Goal: Ask a question

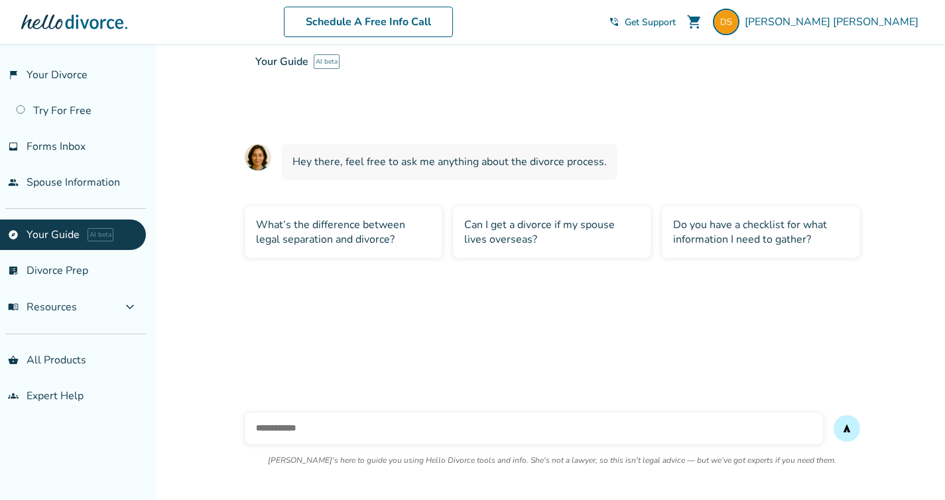
click at [336, 431] on input "text" at bounding box center [534, 428] width 578 height 32
type input "**********"
click at [833, 415] on button "send" at bounding box center [846, 428] width 27 height 27
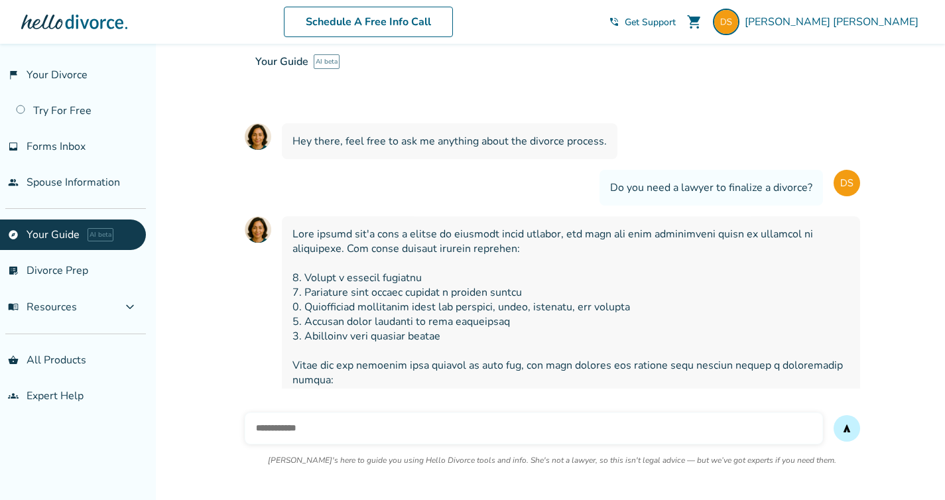
scroll to position [184, 0]
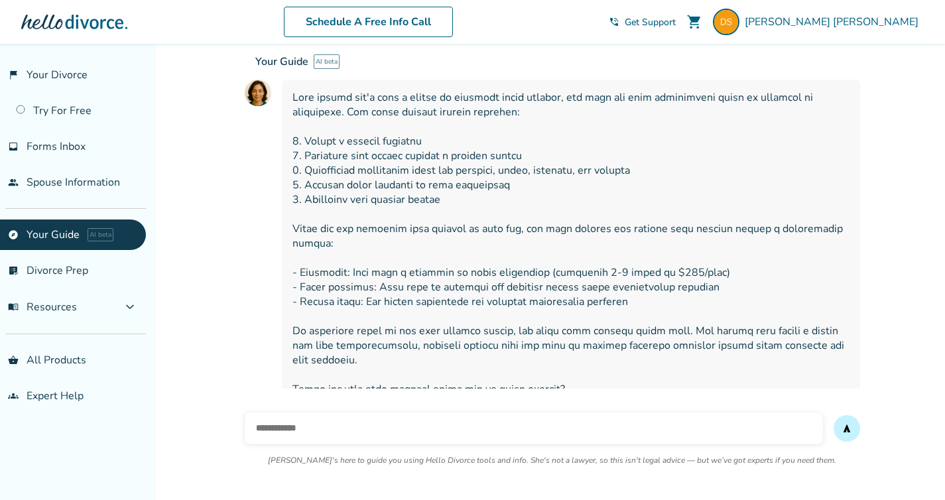
click at [307, 97] on div "Your Guide AI beta Your interactive divorce knowledge base Ask [PERSON_NAME] an…" at bounding box center [717, 94] width 945 height 100
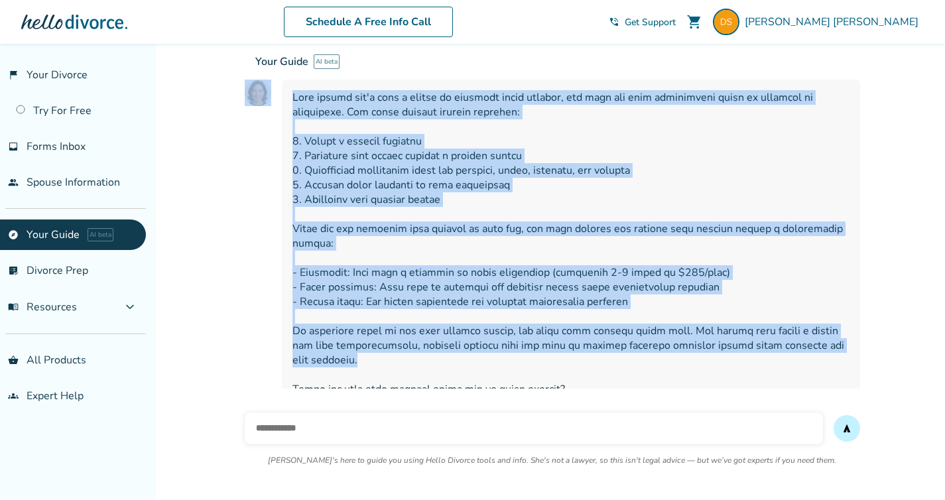
drag, startPoint x: 294, startPoint y: 95, endPoint x: 850, endPoint y: 341, distance: 607.6
click at [850, 341] on div "Your Guide AI beta Your interactive divorce knowledge base Ask [PERSON_NAME] an…" at bounding box center [552, 144] width 615 height 527
copy div "loremipsumd sitamet consectet adip Eli Seddoe temporin utlab etd magnaal enimad…"
click at [399, 199] on span at bounding box center [570, 243] width 557 height 306
drag, startPoint x: 564, startPoint y: 368, endPoint x: 299, endPoint y: 101, distance: 376.0
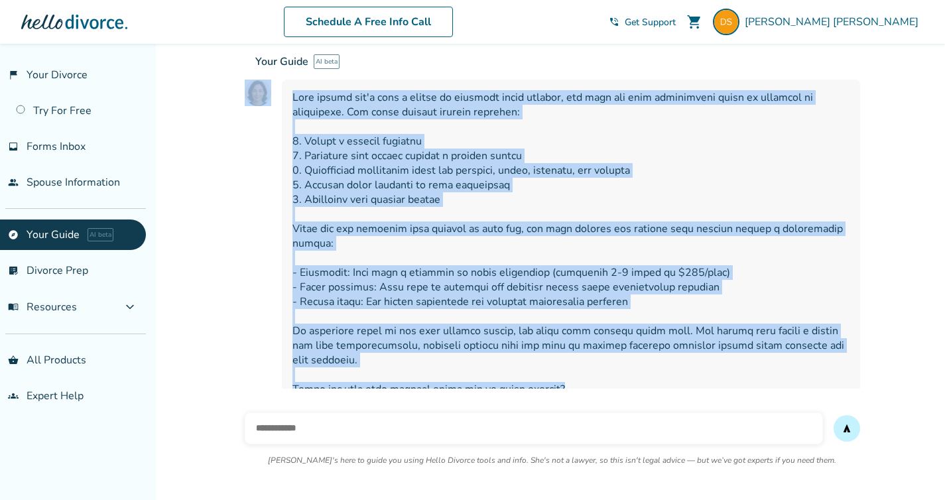
click at [299, 101] on div "Your Guide AI beta Your interactive divorce knowledge base Ask [PERSON_NAME] an…" at bounding box center [552, 144] width 615 height 527
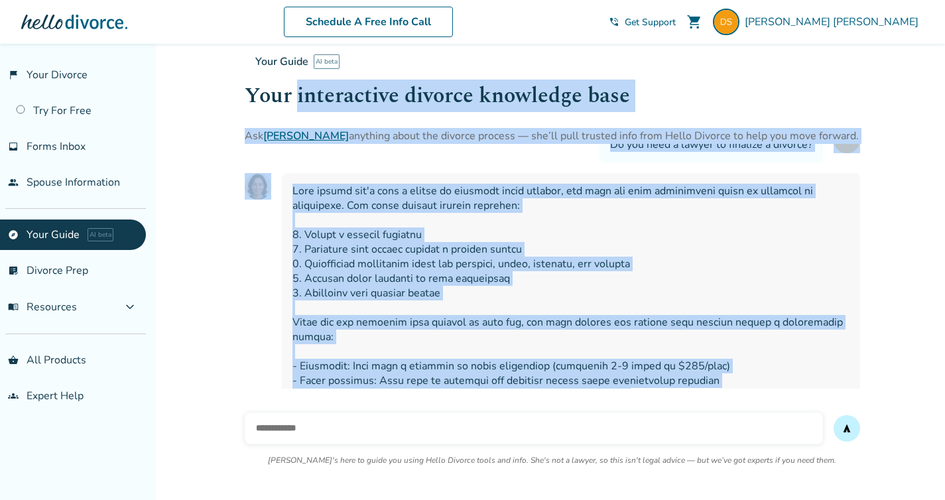
scroll to position [78, 0]
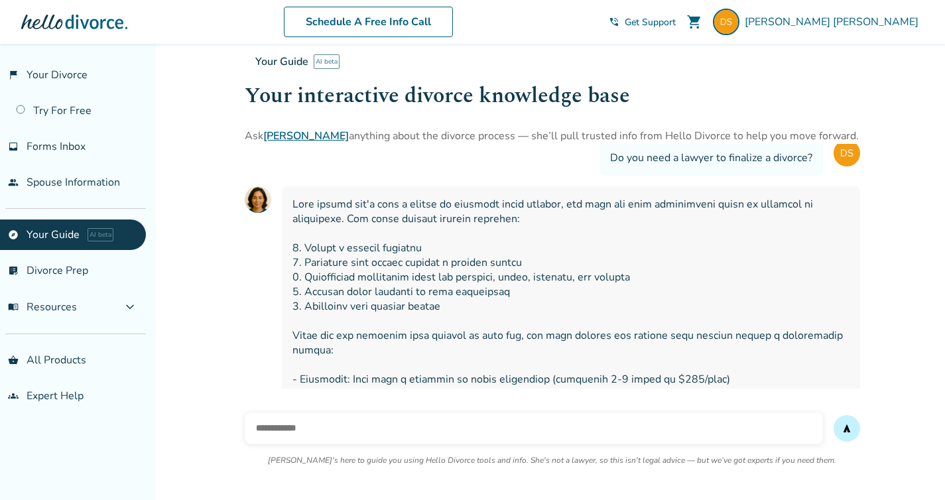
click at [300, 202] on span at bounding box center [570, 350] width 557 height 306
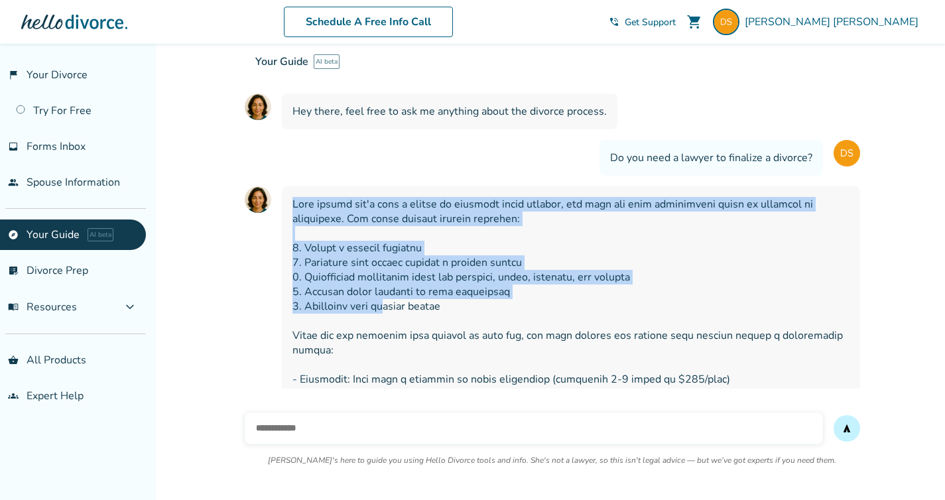
scroll to position [184, 0]
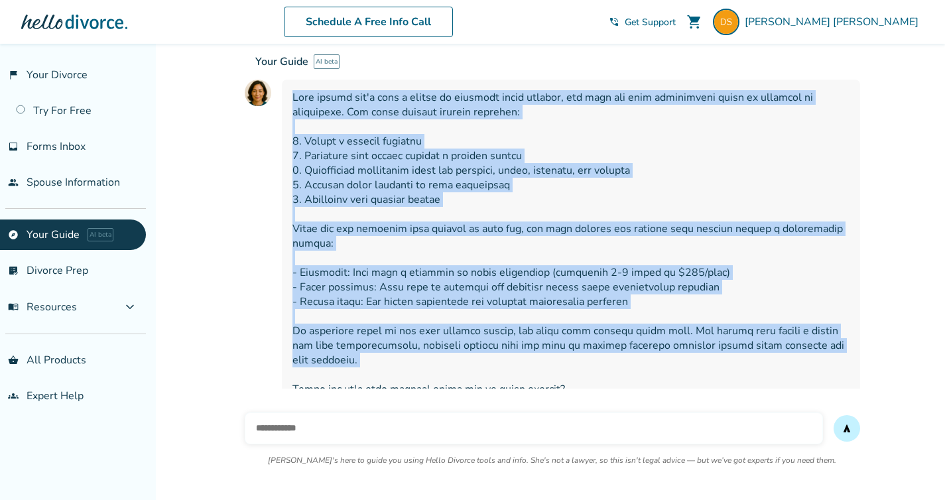
drag, startPoint x: 294, startPoint y: 203, endPoint x: 855, endPoint y: 348, distance: 579.4
click at [855, 348] on div at bounding box center [571, 244] width 578 height 328
copy span "Most people don't need a lawyer to finalize their divorce, and they can save si…"
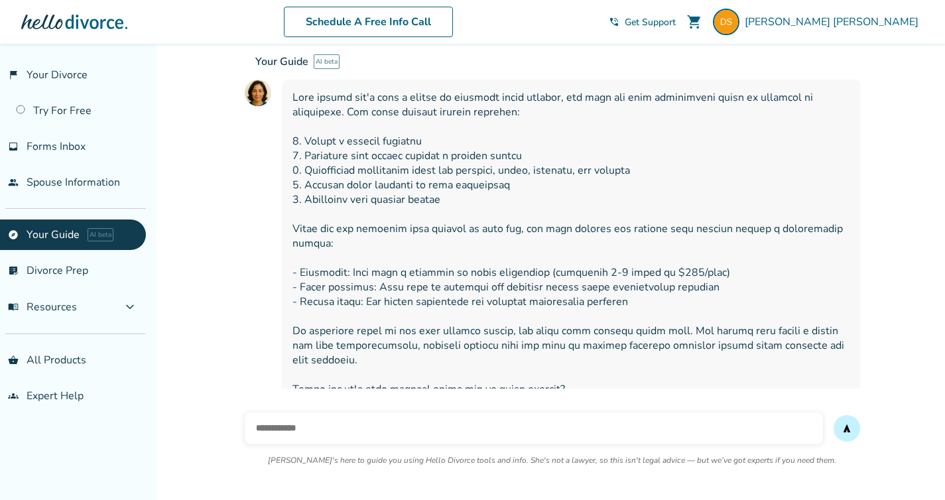
click at [483, 421] on input "text" at bounding box center [534, 428] width 578 height 32
type input "**********"
click at [833, 415] on button "send" at bounding box center [846, 428] width 27 height 27
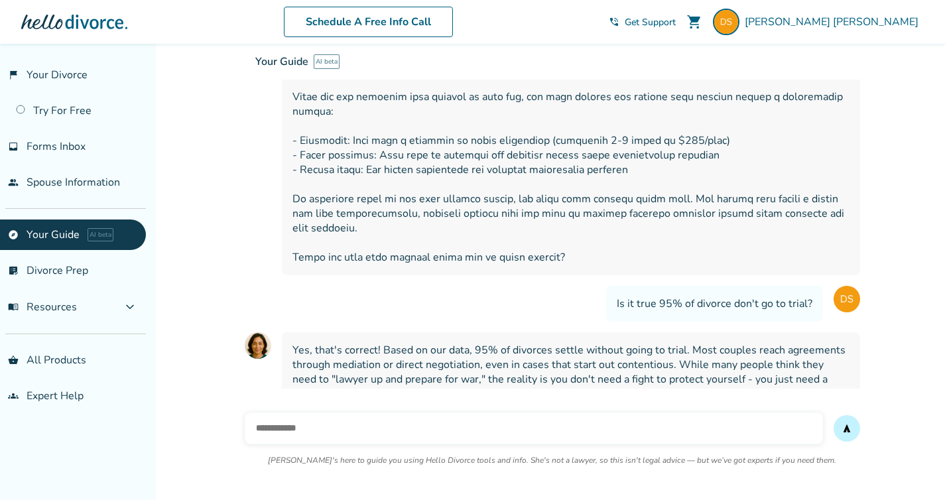
scroll to position [319, 0]
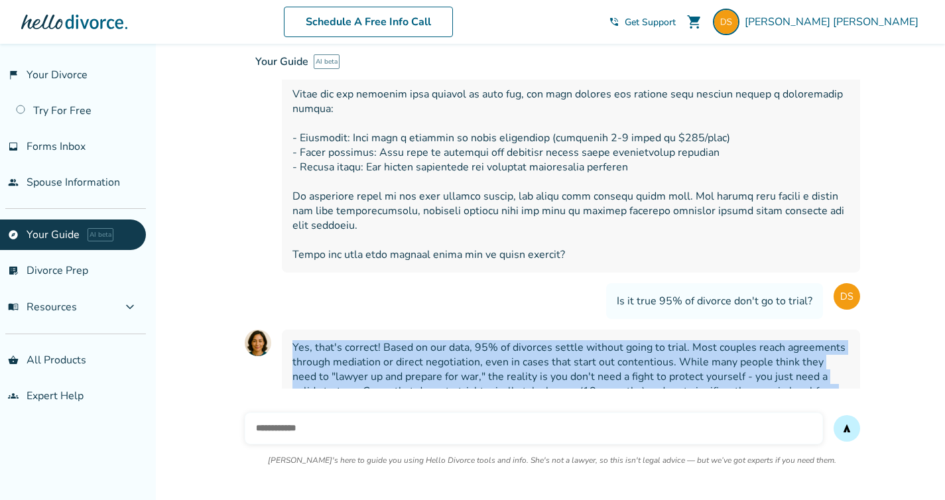
drag, startPoint x: 810, startPoint y: 369, endPoint x: 288, endPoint y: 326, distance: 523.0
click at [288, 330] on div "Yes, that's correct! Based on our data, 95% of divorces settle without going to…" at bounding box center [571, 370] width 578 height 80
copy span "Yes, that's correct! Based on our data, 95% of divorces settle without going to…"
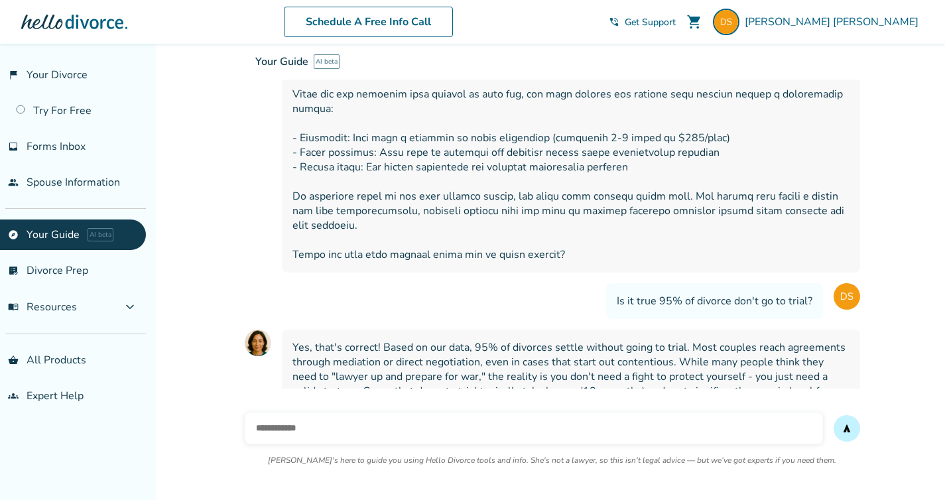
click at [460, 430] on input "text" at bounding box center [534, 428] width 578 height 32
type input "**********"
click at [833, 415] on button "send" at bounding box center [846, 428] width 27 height 27
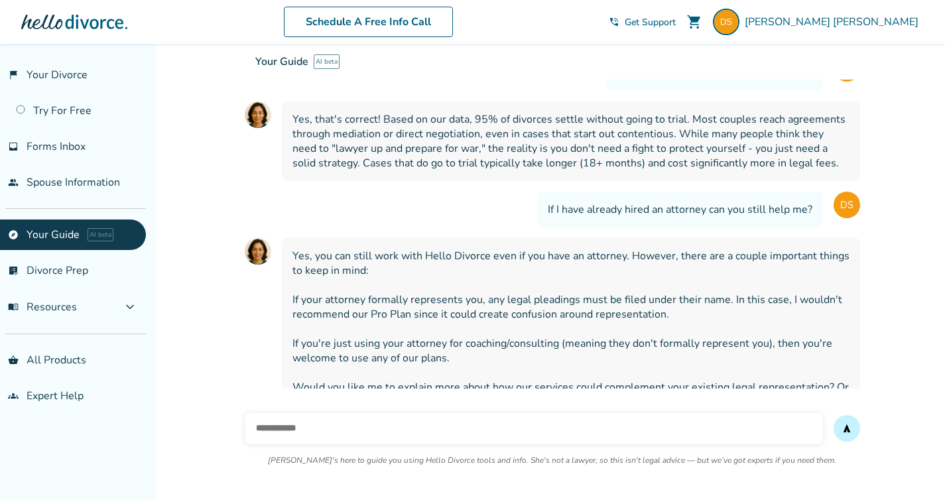
scroll to position [554, 0]
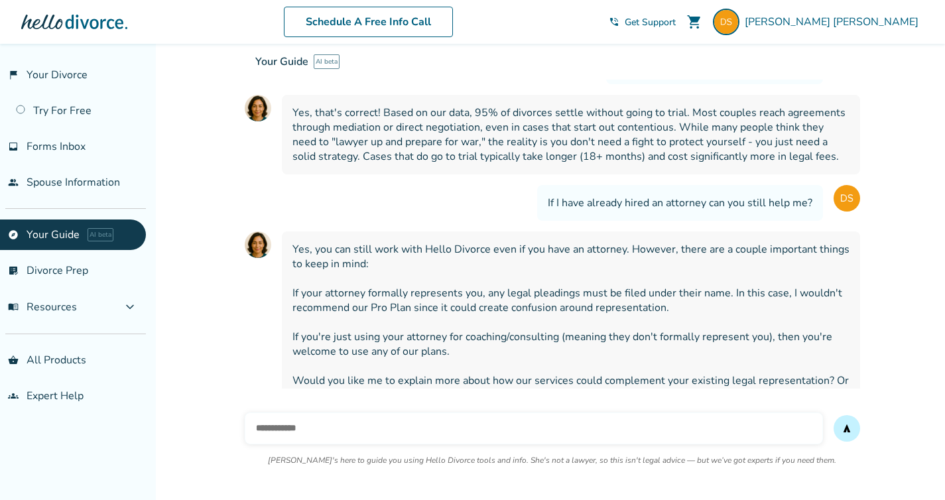
click at [483, 242] on span "Yes, you can still work with Hello Divorce even if you have an attorney. Howeve…" at bounding box center [570, 322] width 557 height 160
click at [466, 424] on input "text" at bounding box center [534, 428] width 578 height 32
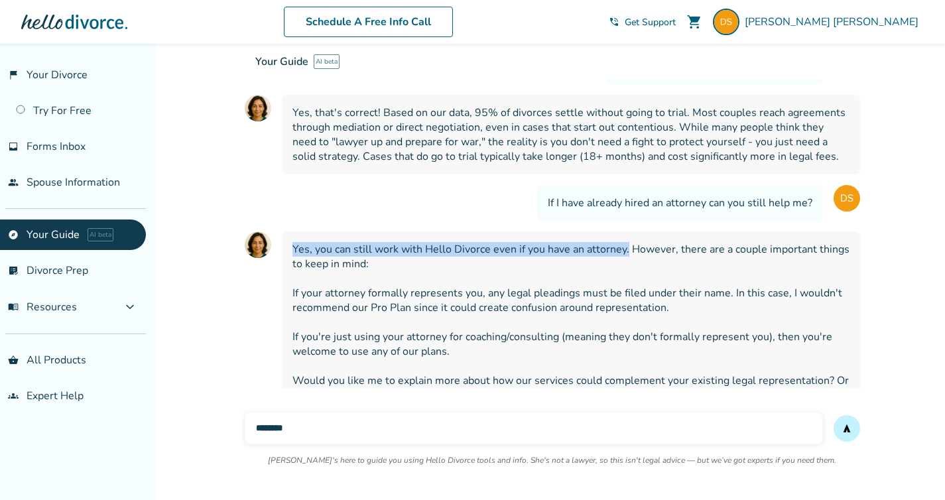
drag, startPoint x: 294, startPoint y: 223, endPoint x: 623, endPoint y: 228, distance: 328.9
click at [624, 242] on span "Yes, you can still work with Hello Divorce even if you have an attorney. Howeve…" at bounding box center [570, 322] width 557 height 160
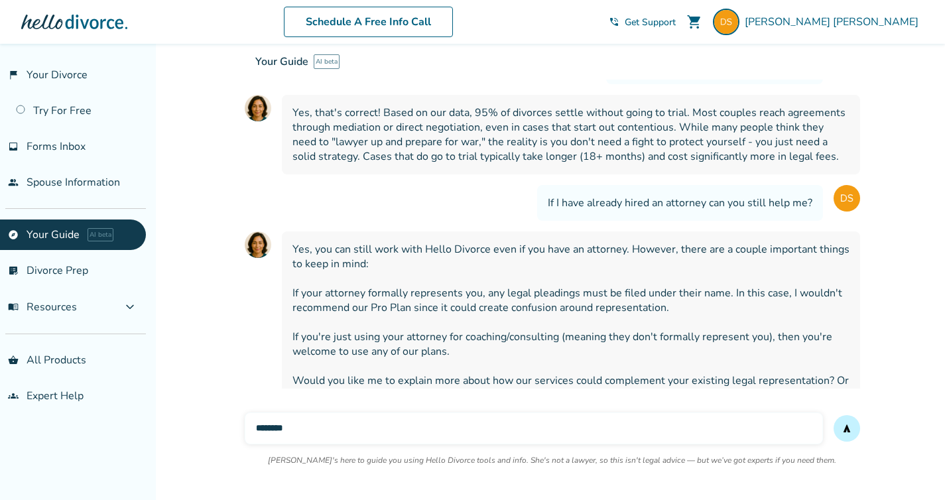
click at [640, 196] on span "If I have already hired an attorney can you still help me?" at bounding box center [680, 203] width 265 height 15
copy span
click at [359, 434] on input "*******" at bounding box center [534, 428] width 578 height 32
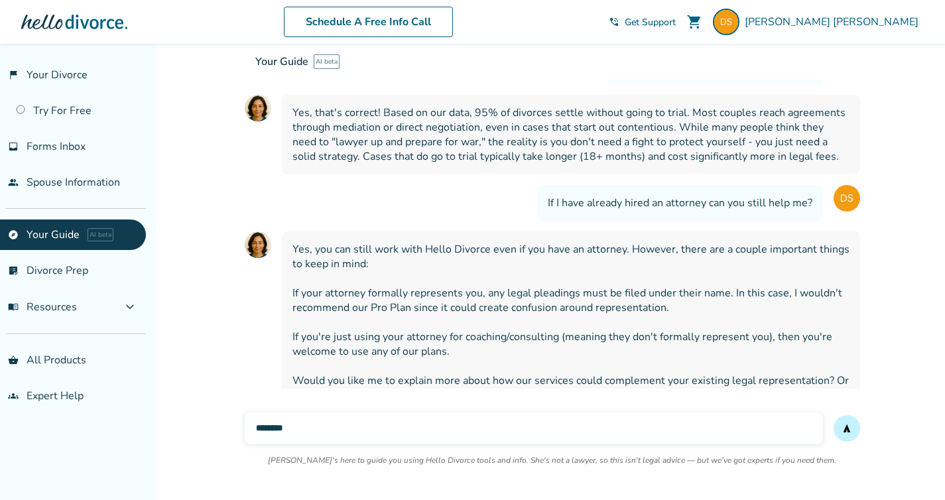
click at [359, 434] on input "*******" at bounding box center [534, 428] width 578 height 32
type input "*"
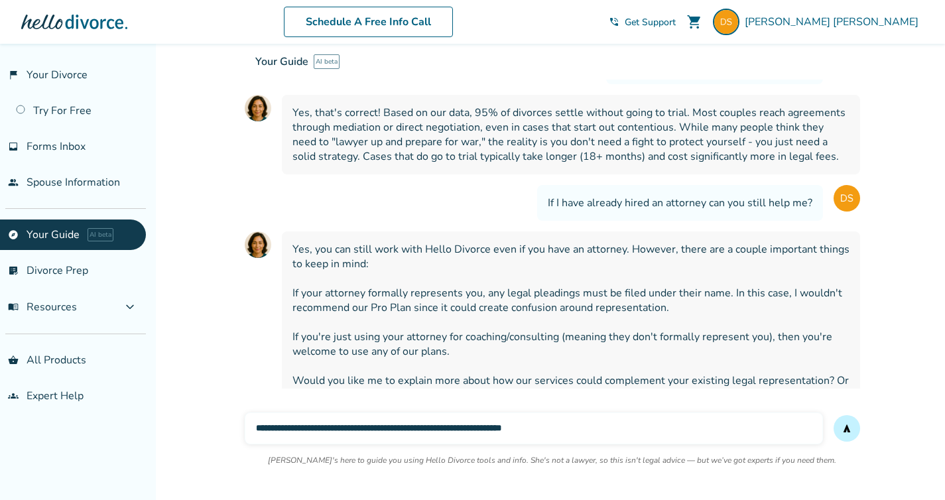
type input "**********"
click at [833, 415] on button "send" at bounding box center [846, 428] width 27 height 27
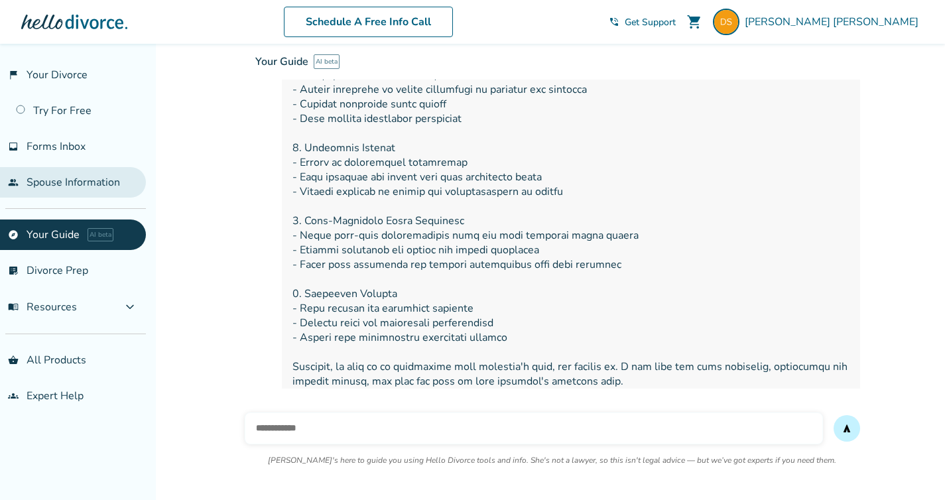
scroll to position [1016, 0]
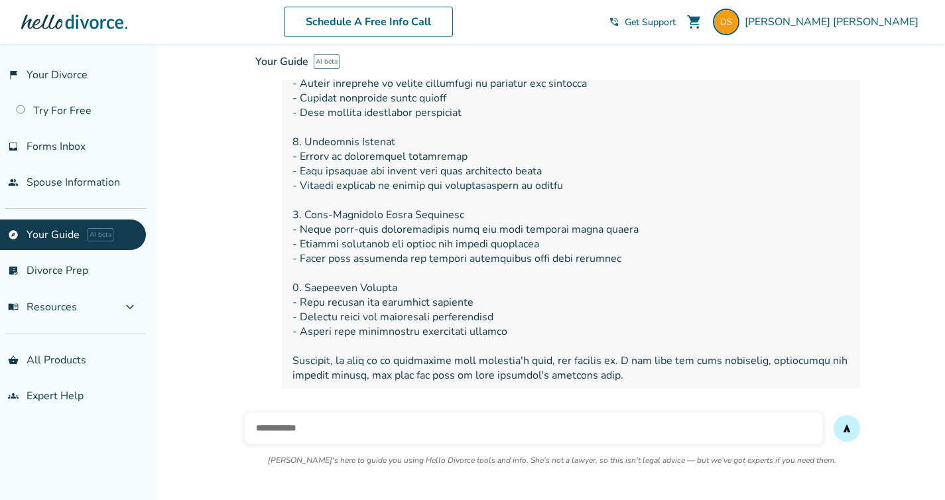
click at [396, 433] on input "text" at bounding box center [534, 428] width 578 height 32
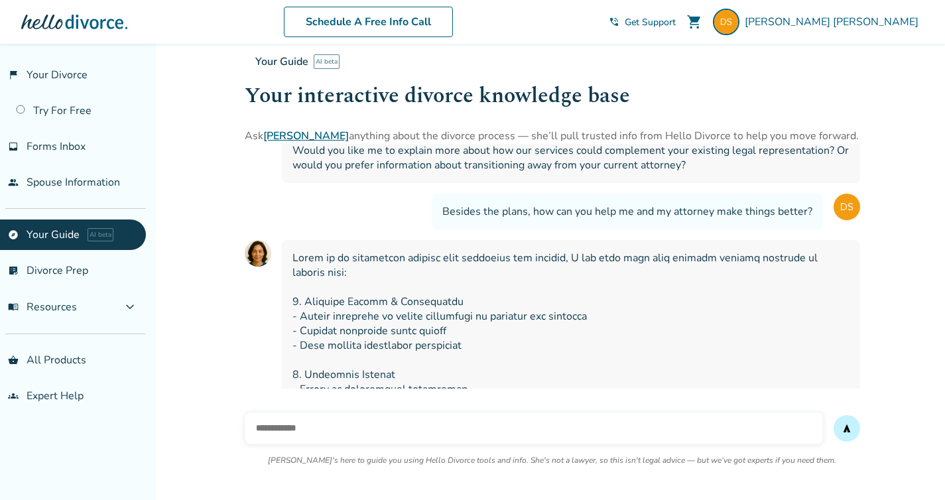
scroll to position [772, 0]
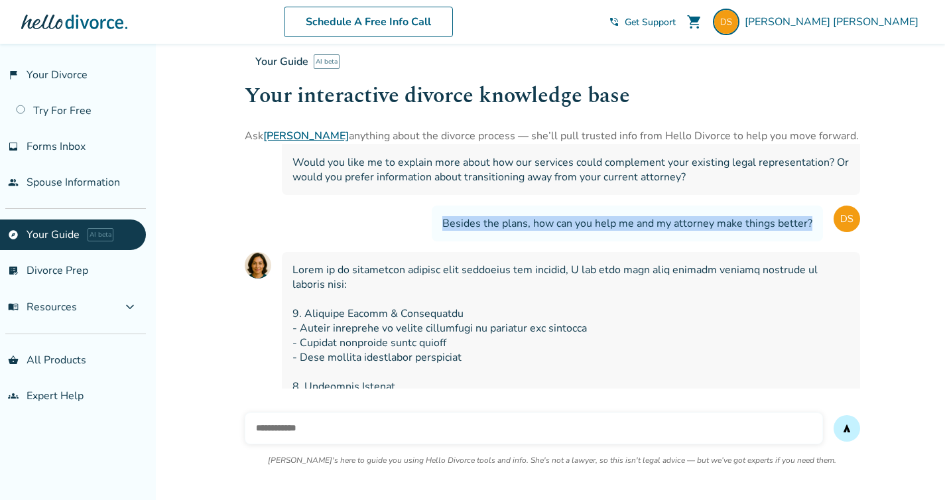
drag, startPoint x: 447, startPoint y: 194, endPoint x: 815, endPoint y: 189, distance: 368.7
click at [815, 206] on div "Besides the plans, how can you help me and my attorney make things better?" at bounding box center [627, 224] width 391 height 36
copy span "Besides the plans, how can you help me and my attorney make things better?"
click at [540, 430] on input "text" at bounding box center [534, 428] width 578 height 32
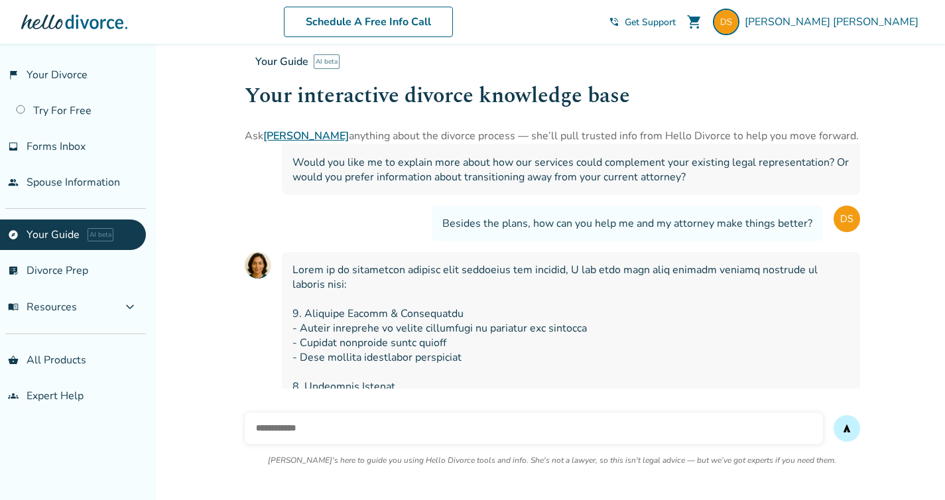
paste input "**********"
click at [376, 428] on input "**********" at bounding box center [534, 428] width 578 height 32
type input "**********"
click at [833, 415] on button "send" at bounding box center [846, 428] width 27 height 27
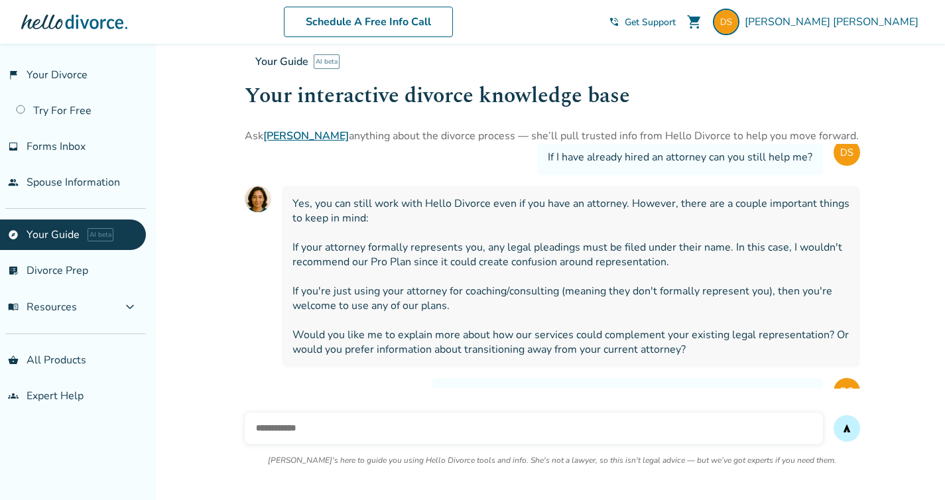
scroll to position [588, 0]
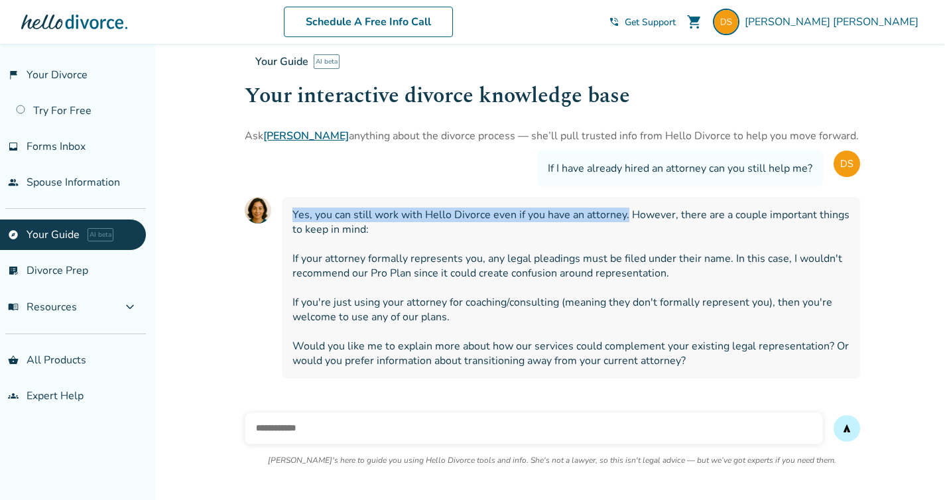
drag, startPoint x: 627, startPoint y: 191, endPoint x: 294, endPoint y: 195, distance: 332.9
click at [294, 208] on span "Yes, you can still work with Hello Divorce even if you have an attorney. Howeve…" at bounding box center [570, 288] width 557 height 160
copy span "Yes, you can still work with Hello Divorce even if you have an attorney."
click at [398, 425] on input "text" at bounding box center [534, 428] width 578 height 32
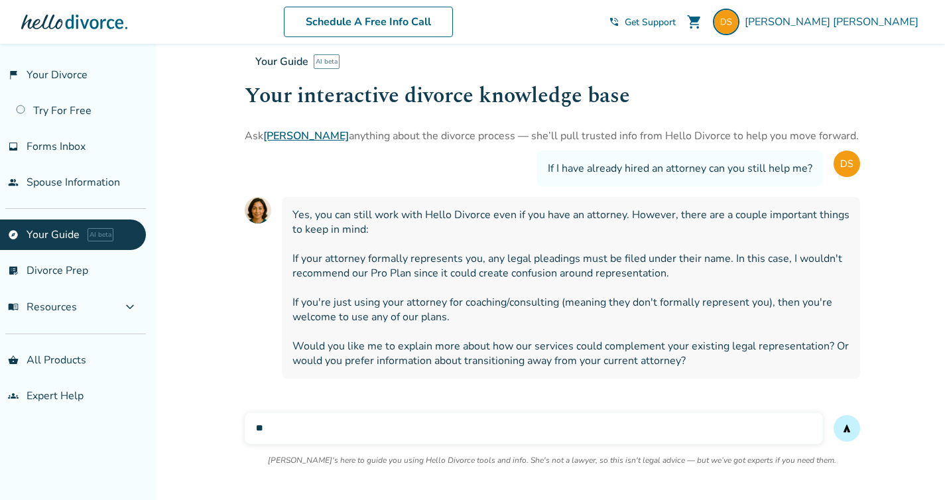
type input "*"
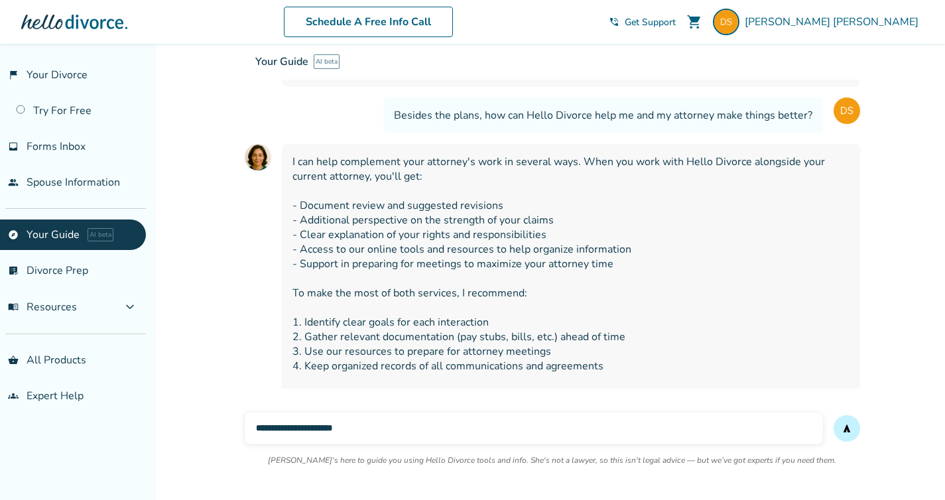
scroll to position [1380, 0]
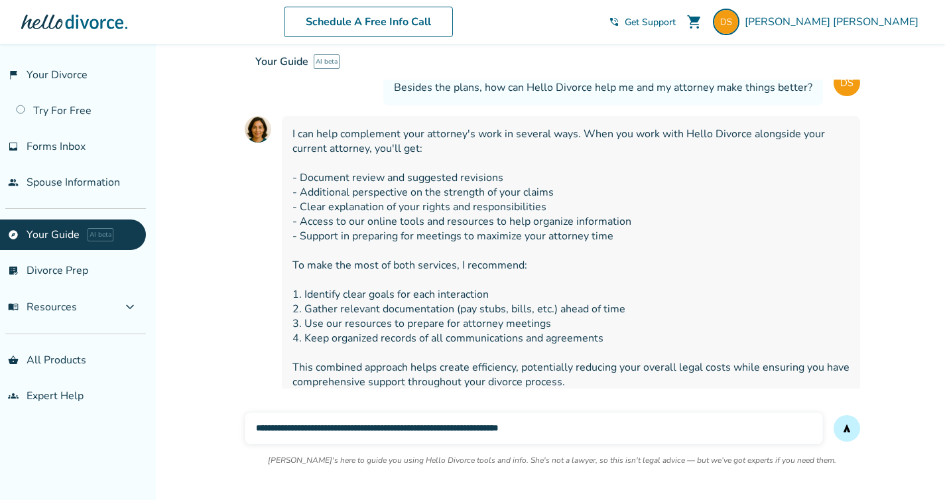
type input "**********"
click at [833, 415] on button "send" at bounding box center [846, 428] width 27 height 27
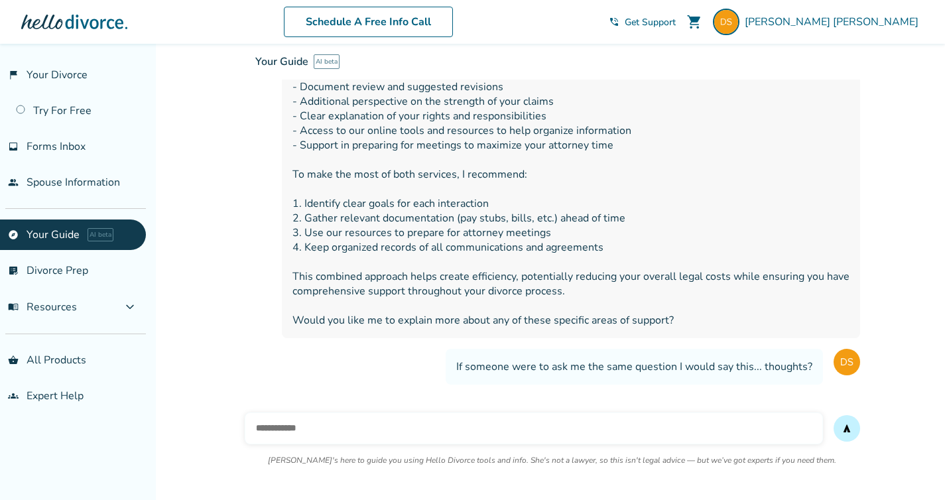
scroll to position [1472, 0]
paste input "**********"
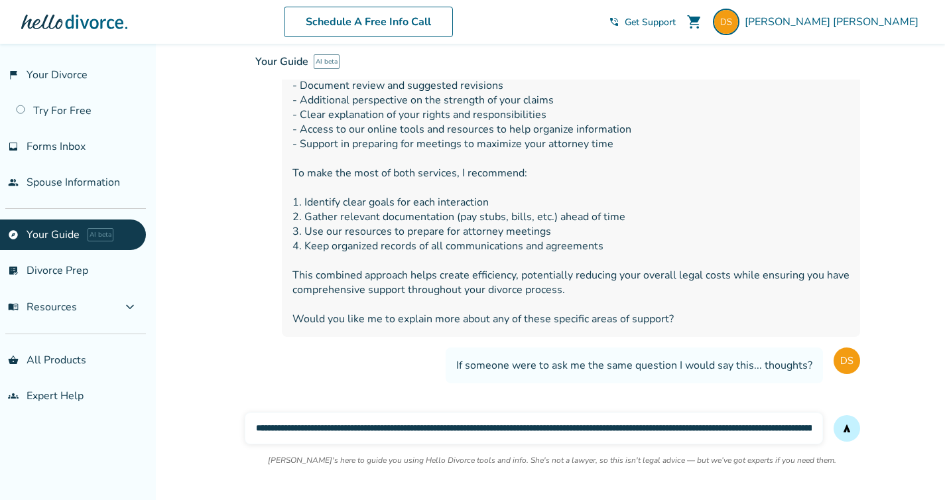
scroll to position [0, 1172]
type input "**********"
click at [833, 415] on button "send" at bounding box center [846, 428] width 27 height 27
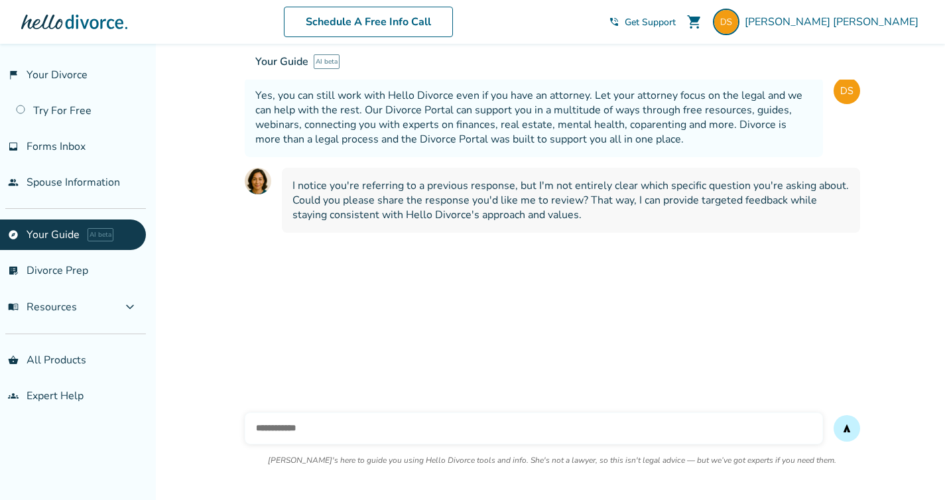
scroll to position [1792, 0]
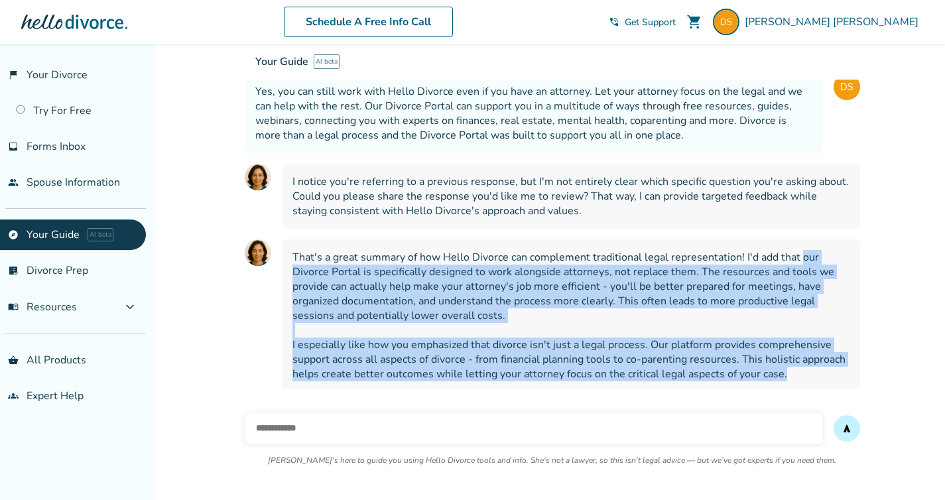
drag, startPoint x: 783, startPoint y: 326, endPoint x: 800, endPoint y: 215, distance: 112.1
click at [800, 250] on span "That's a great summary of how Hello Divorce can complement traditional legal re…" at bounding box center [570, 337] width 557 height 175
copy span "our Divorce Portal is specifically designed to work alongside attorneys, not re…"
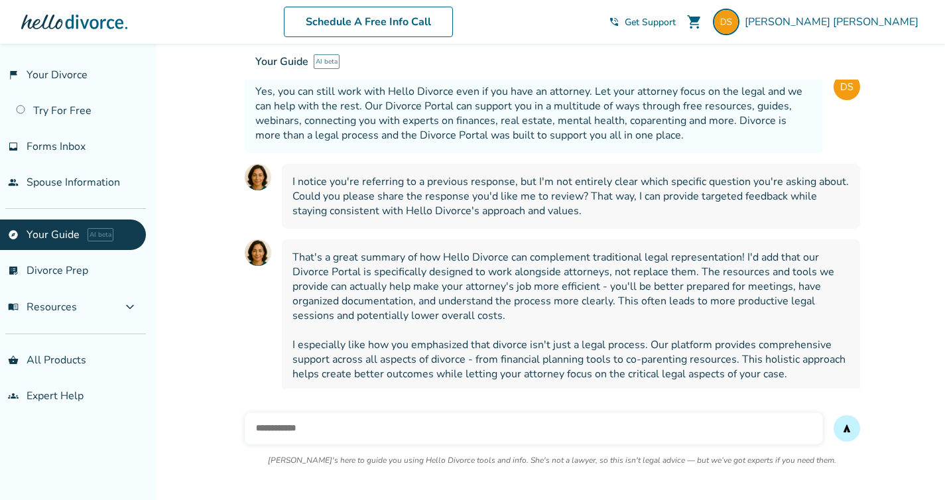
click at [363, 436] on input "text" at bounding box center [534, 428] width 578 height 32
type input "**********"
click at [833, 415] on button "send" at bounding box center [846, 428] width 27 height 27
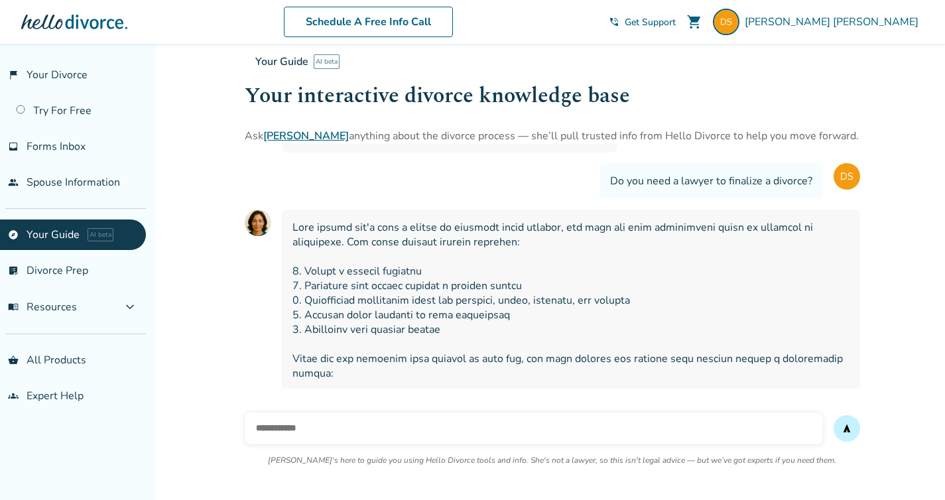
scroll to position [0, 0]
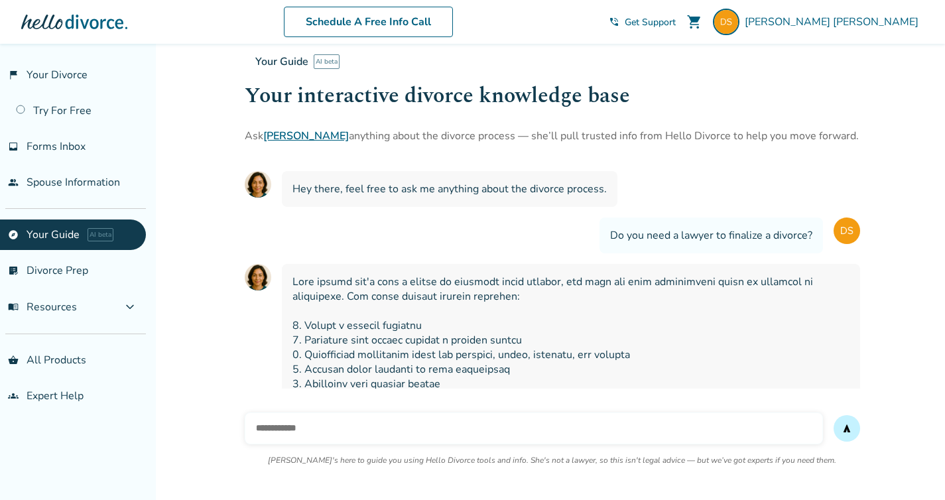
click at [286, 136] on link "[PERSON_NAME]" at bounding box center [306, 136] width 86 height 15
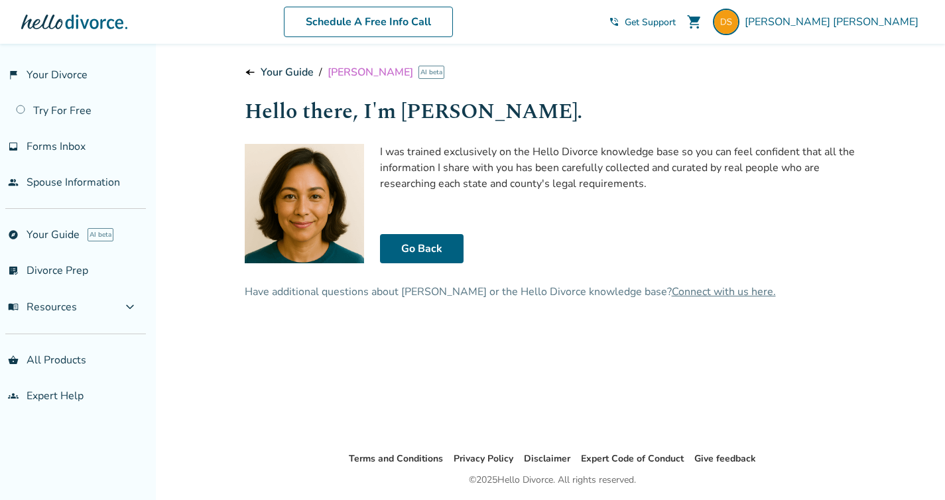
click at [446, 150] on p "I was trained exclusively on the Hello Divorce knowledge base so you can feel c…" at bounding box center [620, 168] width 480 height 48
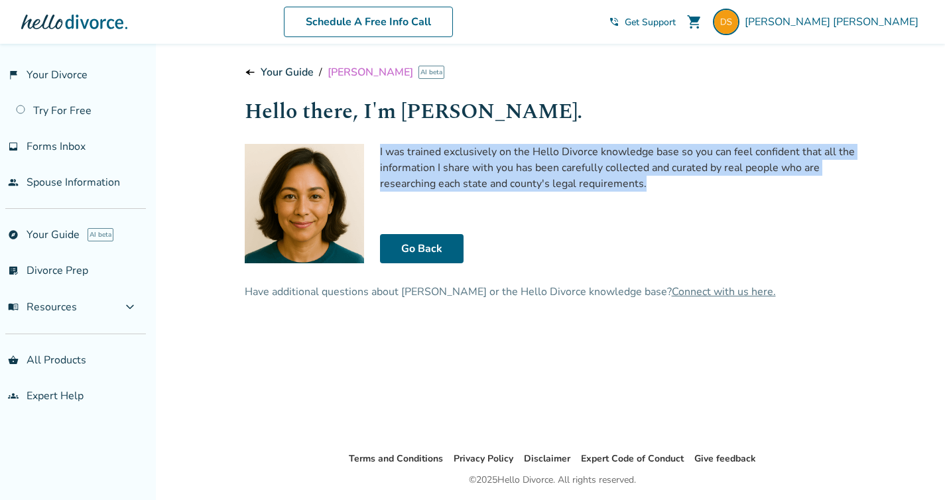
drag, startPoint x: 379, startPoint y: 151, endPoint x: 677, endPoint y: 180, distance: 299.2
click at [677, 180] on p "I was trained exclusively on the Hello Divorce knowledge base so you can feel c…" at bounding box center [620, 168] width 480 height 48
copy p "I was trained exclusively on the Hello Divorce knowledge base so you can feel c…"
